Goal: Task Accomplishment & Management: Manage account settings

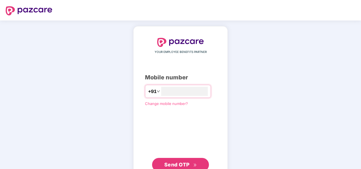
type input "**********"
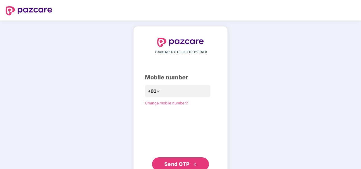
click at [152, 118] on div "**********" at bounding box center [180, 104] width 71 height 133
click at [175, 162] on span "Send OTP" at bounding box center [176, 164] width 25 height 6
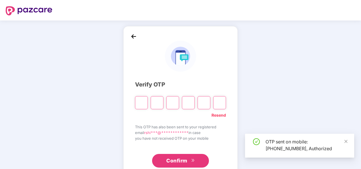
click at [144, 102] on input "Please enter verification code. Digit 1" at bounding box center [141, 102] width 13 height 13
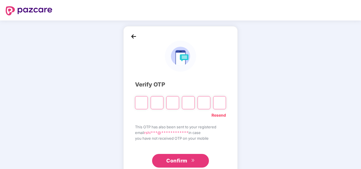
type input "*"
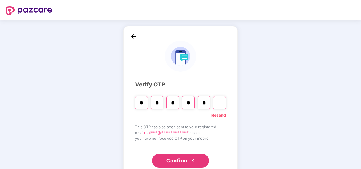
type input "*"
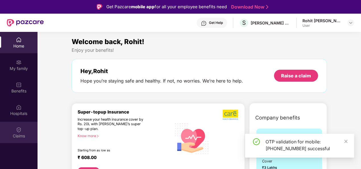
click at [20, 132] on img at bounding box center [19, 130] width 6 height 6
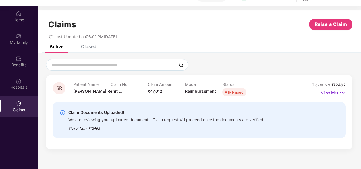
scroll to position [28, 0]
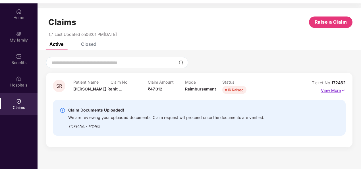
click at [328, 90] on p "View More" at bounding box center [333, 90] width 25 height 8
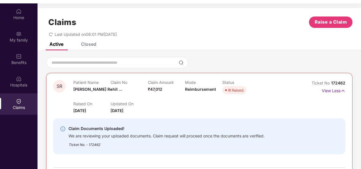
click at [235, 88] on div "IR Raised" at bounding box center [236, 90] width 16 height 6
click at [21, 14] on img at bounding box center [19, 12] width 6 height 6
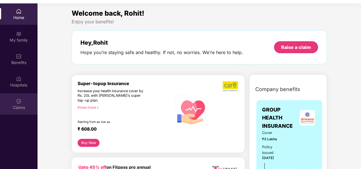
click at [19, 103] on img at bounding box center [19, 101] width 6 height 6
